Goal: Download file/media

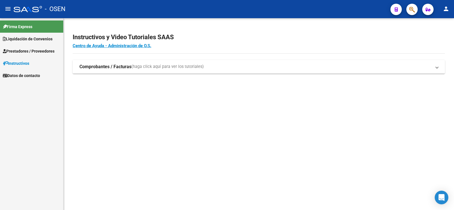
click at [11, 36] on span "Liquidación de Convenios" at bounding box center [28, 39] width 50 height 6
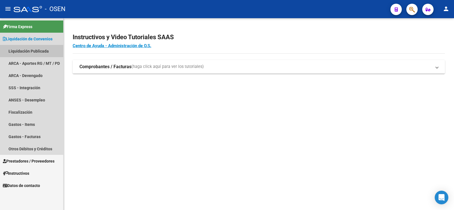
click at [25, 50] on link "Liquidación Publicada" at bounding box center [31, 51] width 63 height 12
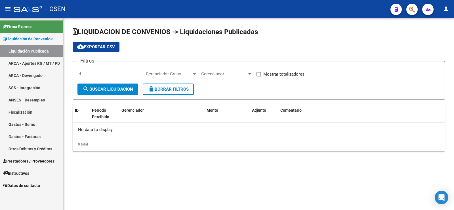
checkbox input "true"
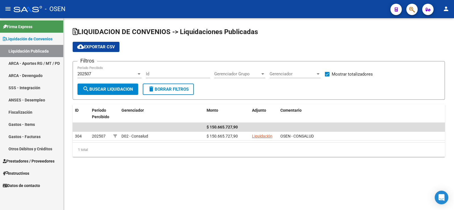
click at [44, 86] on link "SSS - Integración" at bounding box center [31, 87] width 63 height 12
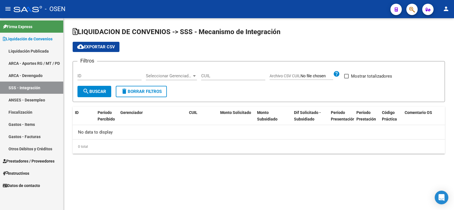
checkbox input "true"
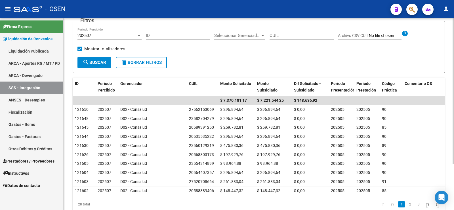
scroll to position [3, 0]
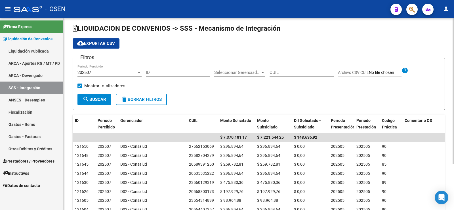
click at [87, 39] on button "cloud_download Exportar CSV" at bounding box center [96, 43] width 47 height 10
click at [31, 124] on link "Gastos - Items" at bounding box center [31, 124] width 63 height 12
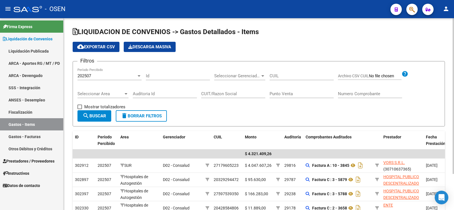
click at [90, 47] on span "cloud_download Exportar CSV" at bounding box center [96, 46] width 38 height 5
click at [28, 53] on link "Liquidación Publicada" at bounding box center [31, 51] width 63 height 12
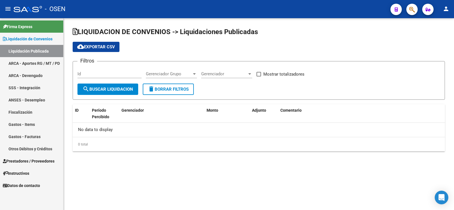
checkbox input "true"
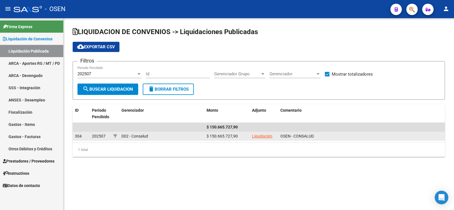
click at [263, 134] on link "Liquidación" at bounding box center [262, 136] width 20 height 5
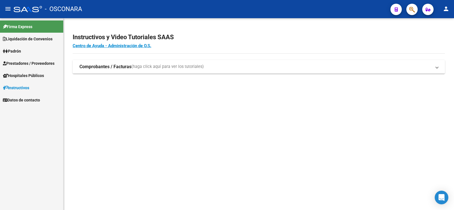
click at [13, 38] on span "Liquidación de Convenios" at bounding box center [28, 39] width 50 height 6
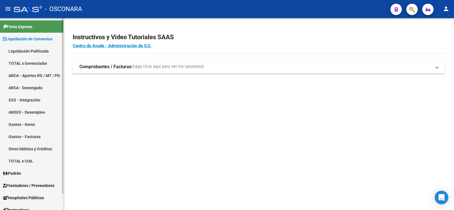
click at [20, 63] on link "TOTAL x Gerenciador" at bounding box center [31, 63] width 63 height 12
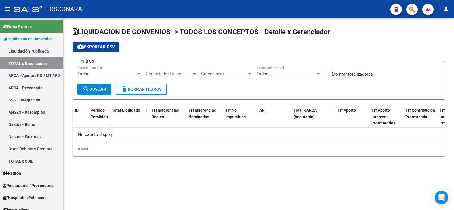
checkbox input "true"
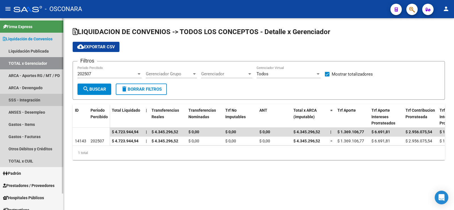
click at [36, 101] on link "SSS - Integración" at bounding box center [31, 100] width 63 height 12
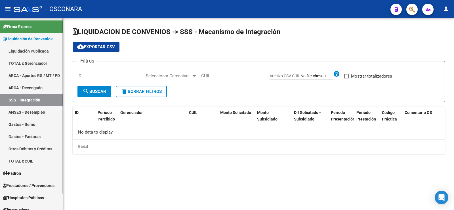
checkbox input "true"
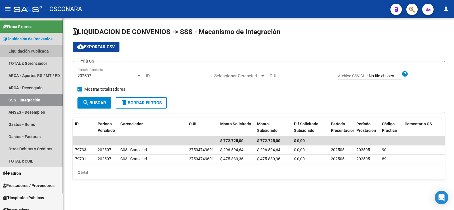
click at [12, 57] on link "Liquidación Publicada" at bounding box center [31, 51] width 63 height 12
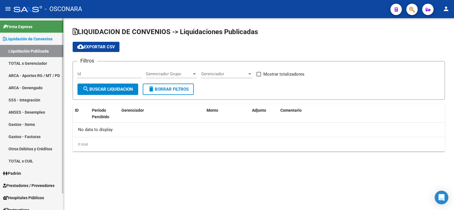
checkbox input "true"
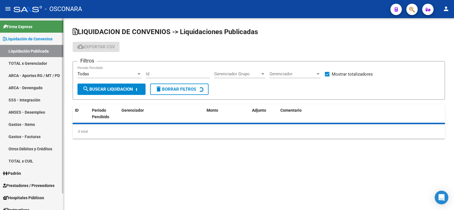
click at [32, 59] on link "TOTAL x Gerenciador" at bounding box center [31, 63] width 63 height 12
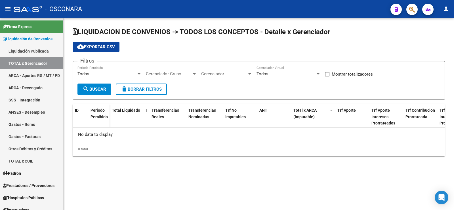
checkbox input "true"
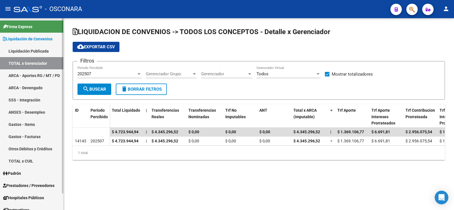
click at [19, 97] on link "SSS - Integración" at bounding box center [31, 100] width 63 height 12
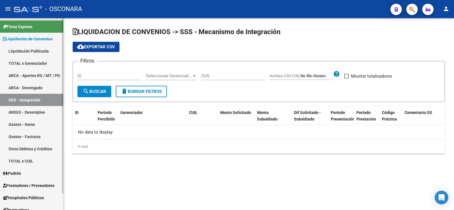
checkbox input "true"
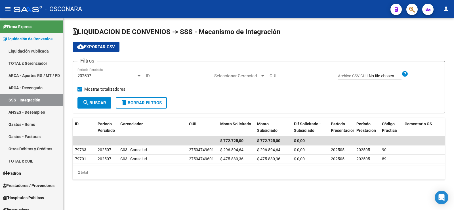
click at [154, 175] on div "2 total" at bounding box center [259, 172] width 372 height 14
click at [103, 43] on button "cloud_download Exportar CSV" at bounding box center [96, 47] width 47 height 10
